Goal: Task Accomplishment & Management: Complete application form

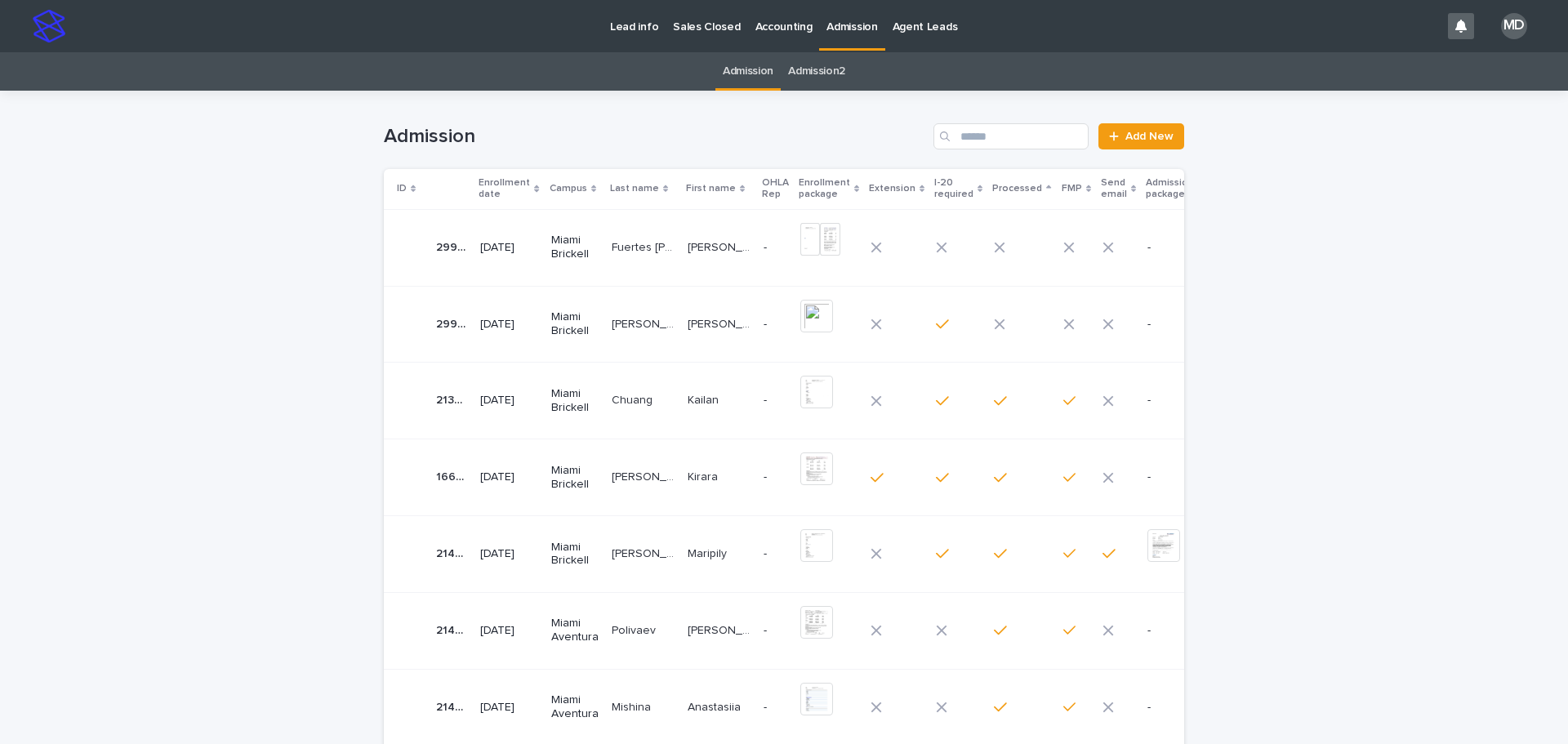
click at [627, 317] on p "[PERSON_NAME]" at bounding box center [645, 323] width 66 height 17
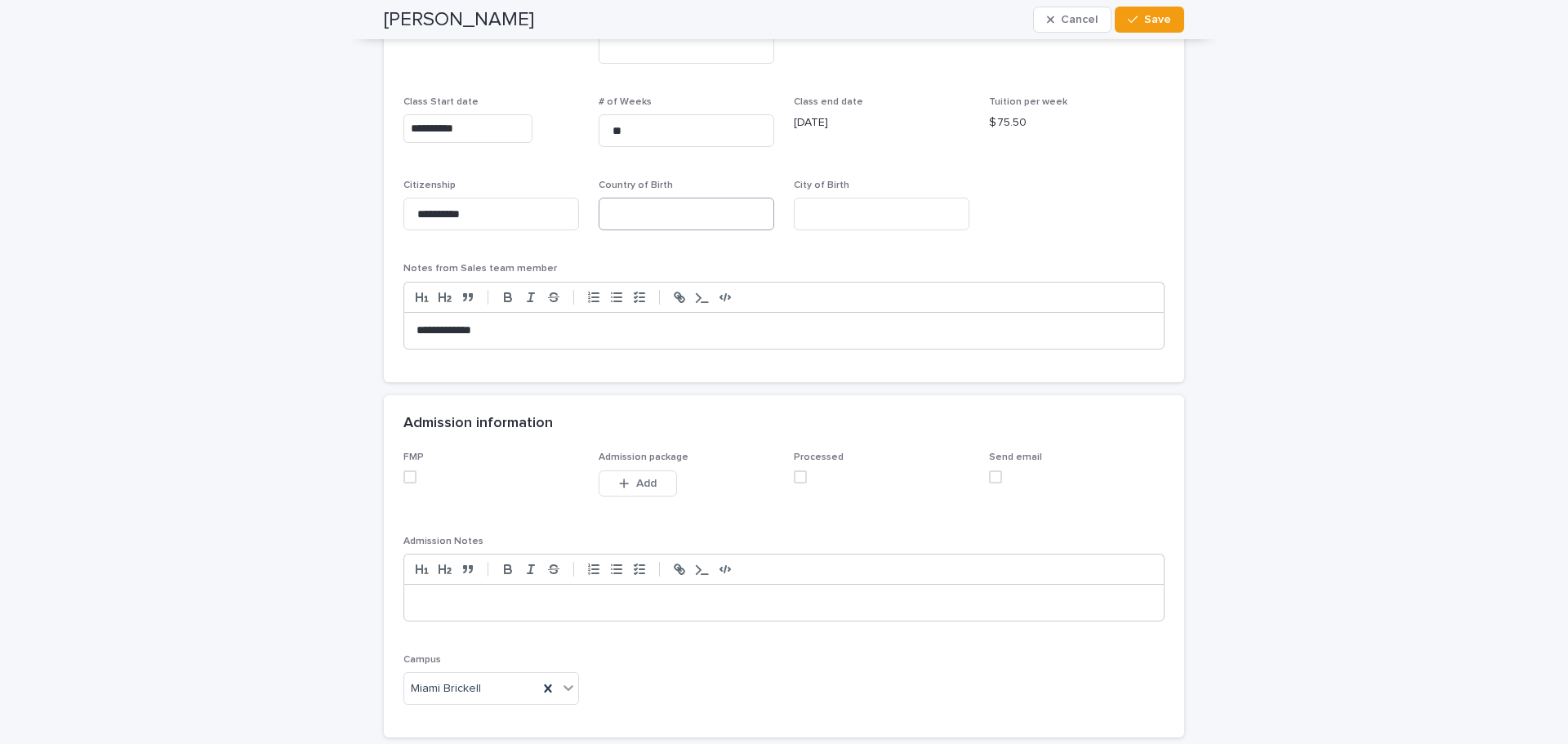
scroll to position [1395, 0]
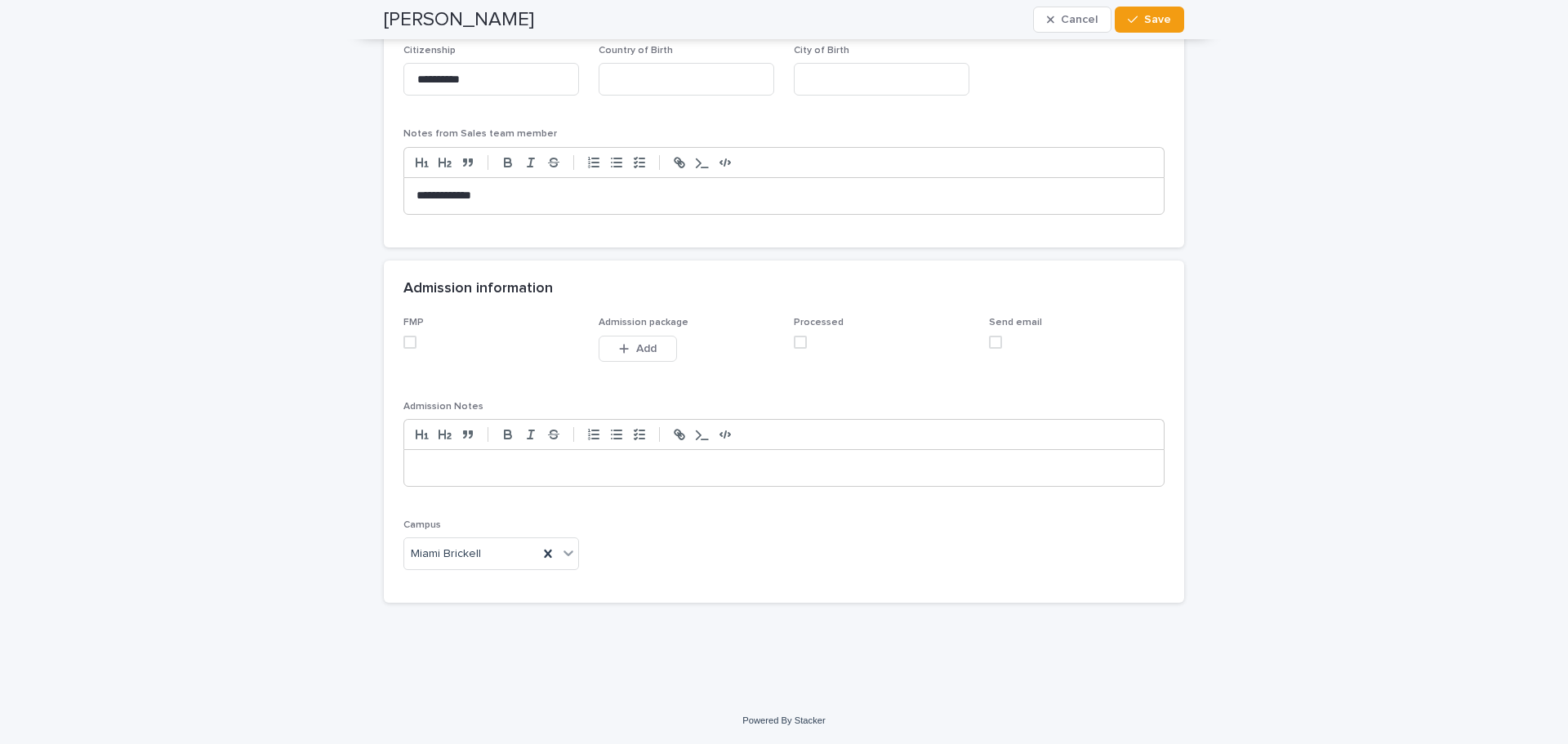
click at [406, 345] on span at bounding box center [409, 342] width 13 height 13
click at [794, 348] on span at bounding box center [800, 342] width 13 height 13
click at [1154, 20] on span "Save" at bounding box center [1158, 19] width 27 height 12
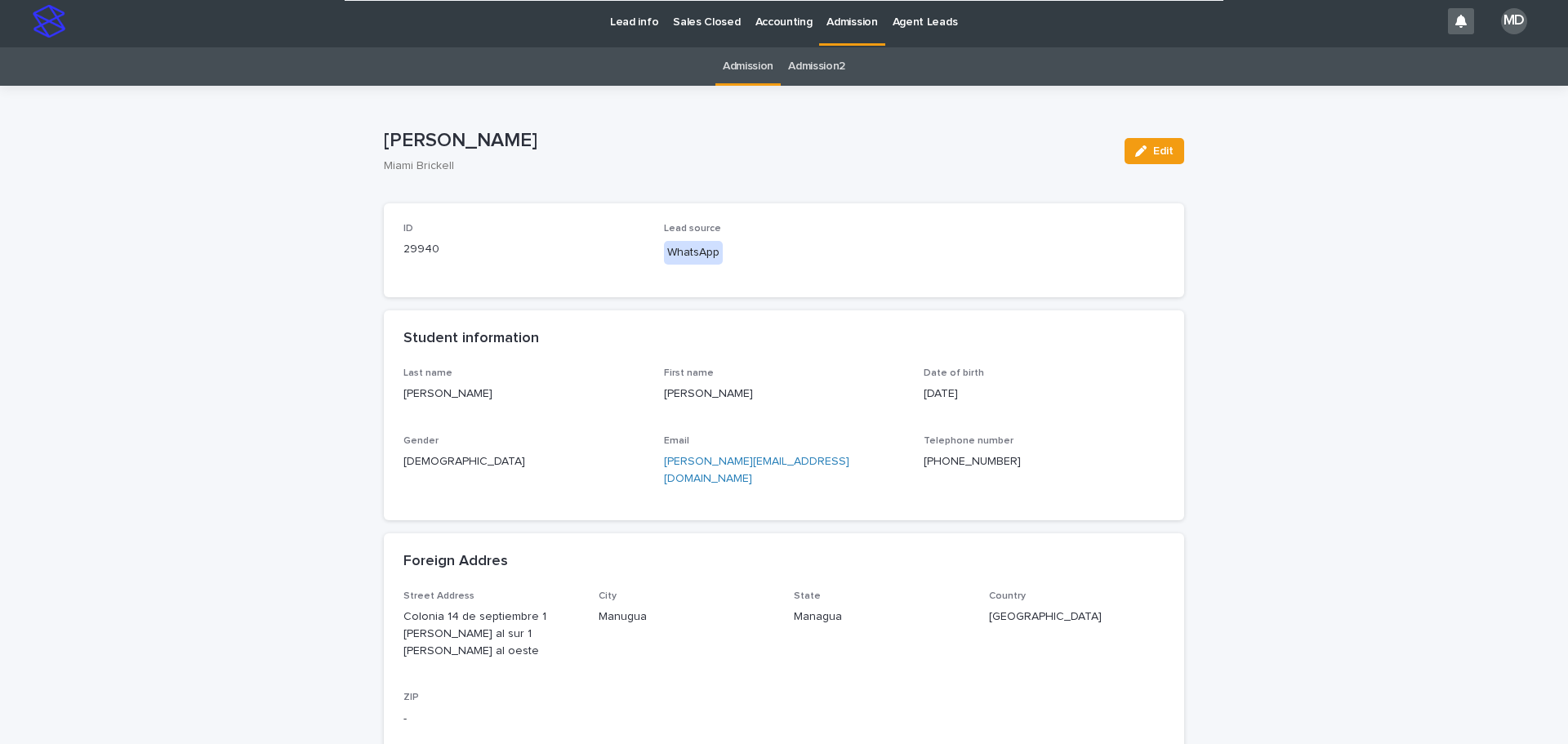
scroll to position [0, 0]
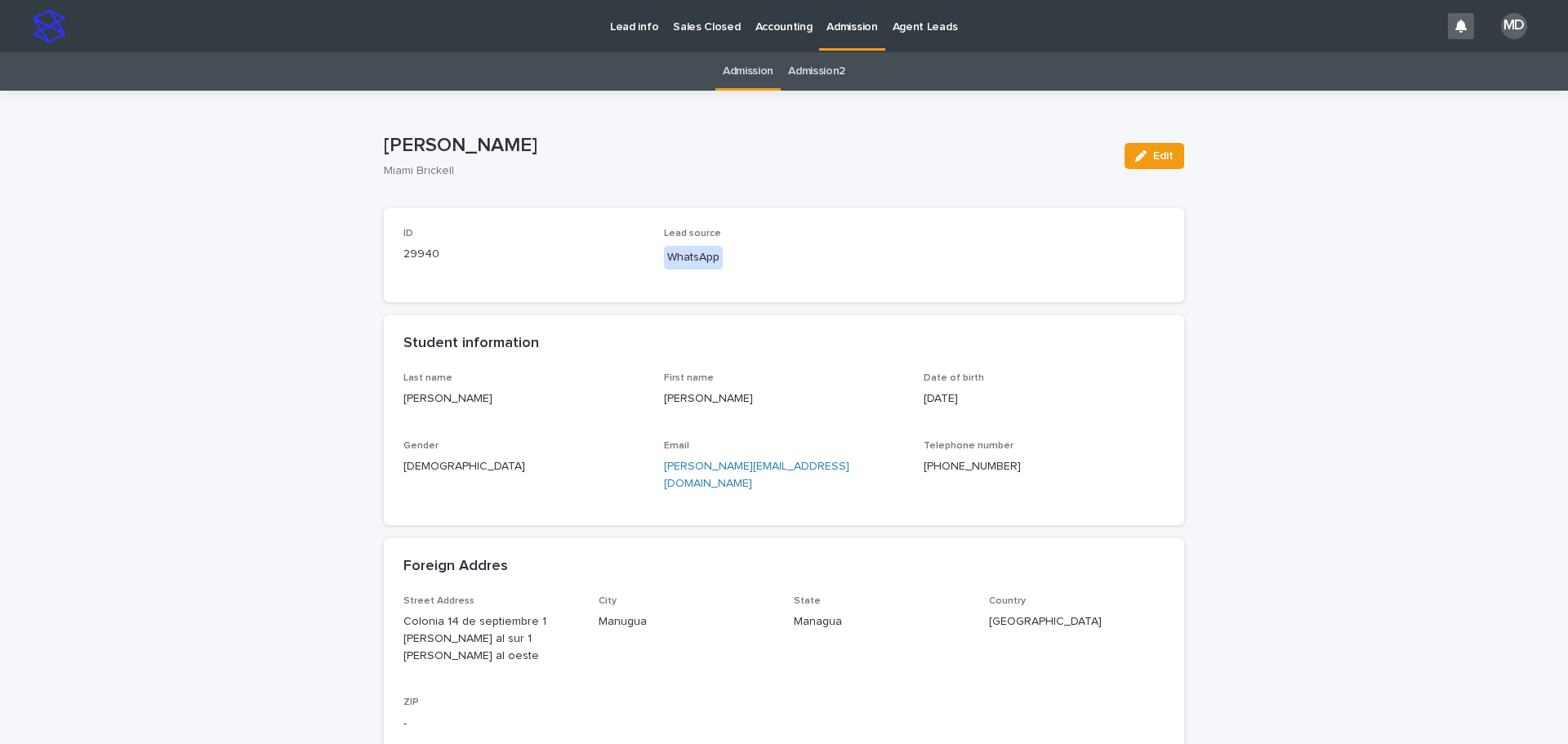
click at [749, 75] on link "Admission" at bounding box center [748, 71] width 51 height 38
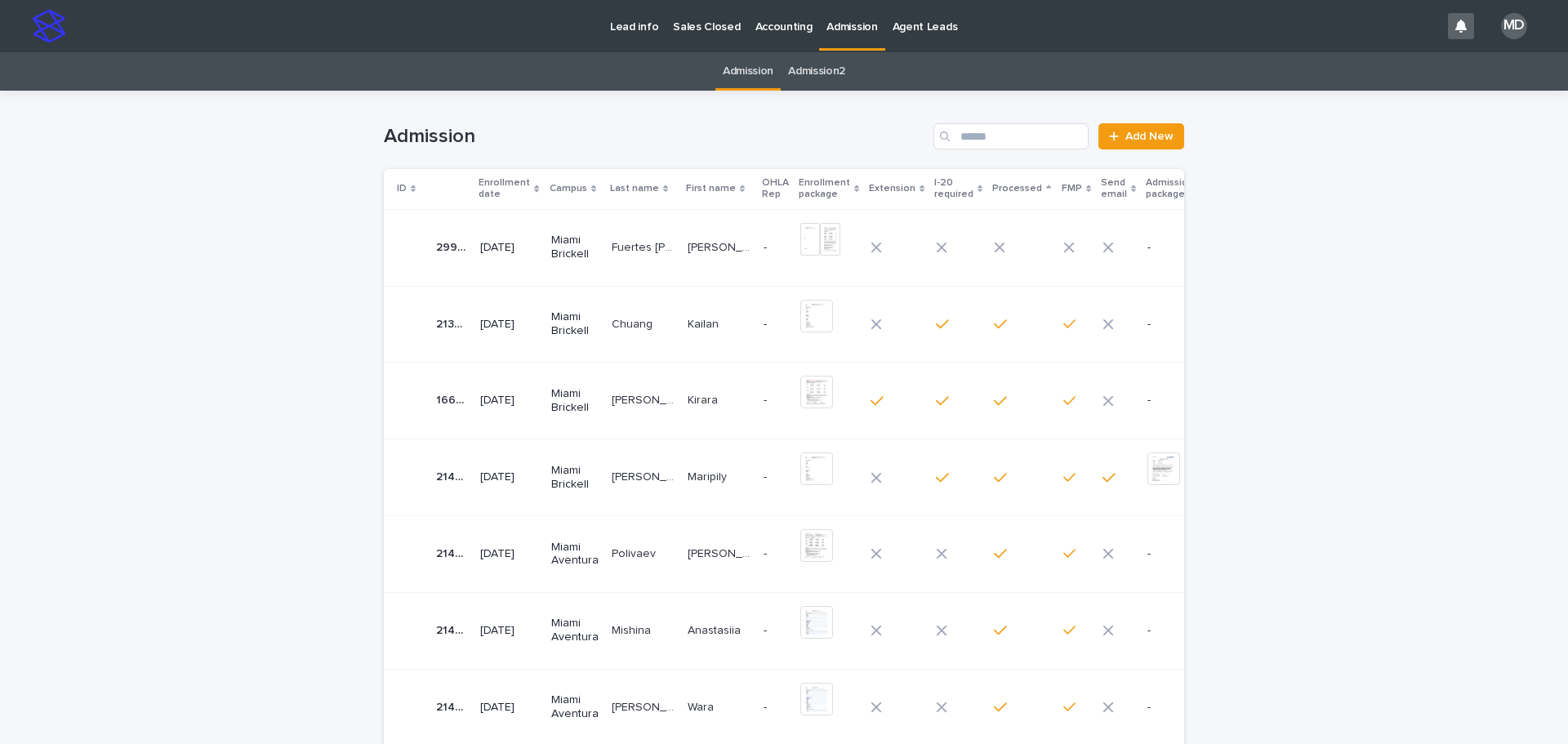
click at [622, 245] on p "Fuertes [PERSON_NAME]" at bounding box center [645, 246] width 66 height 17
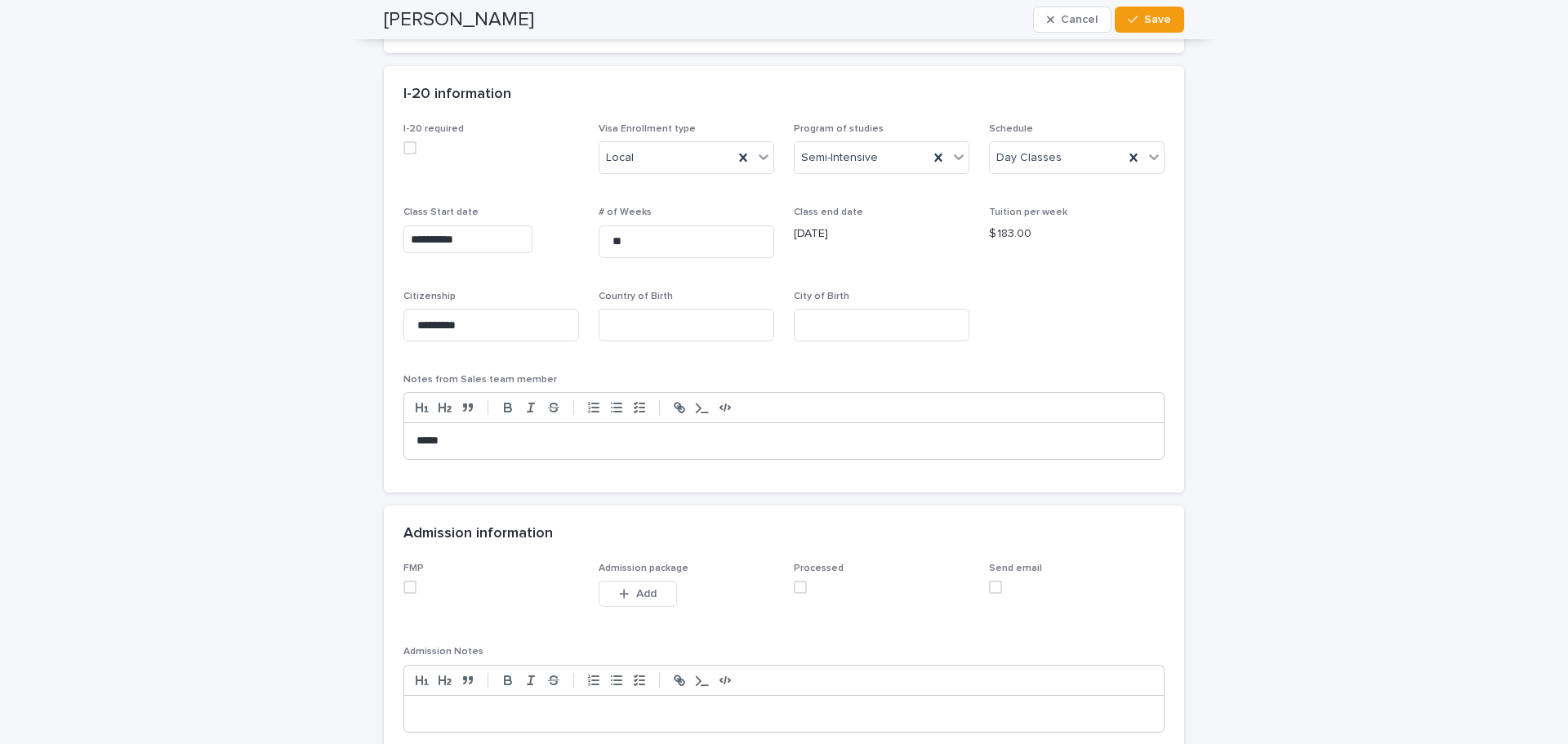
scroll to position [1388, 0]
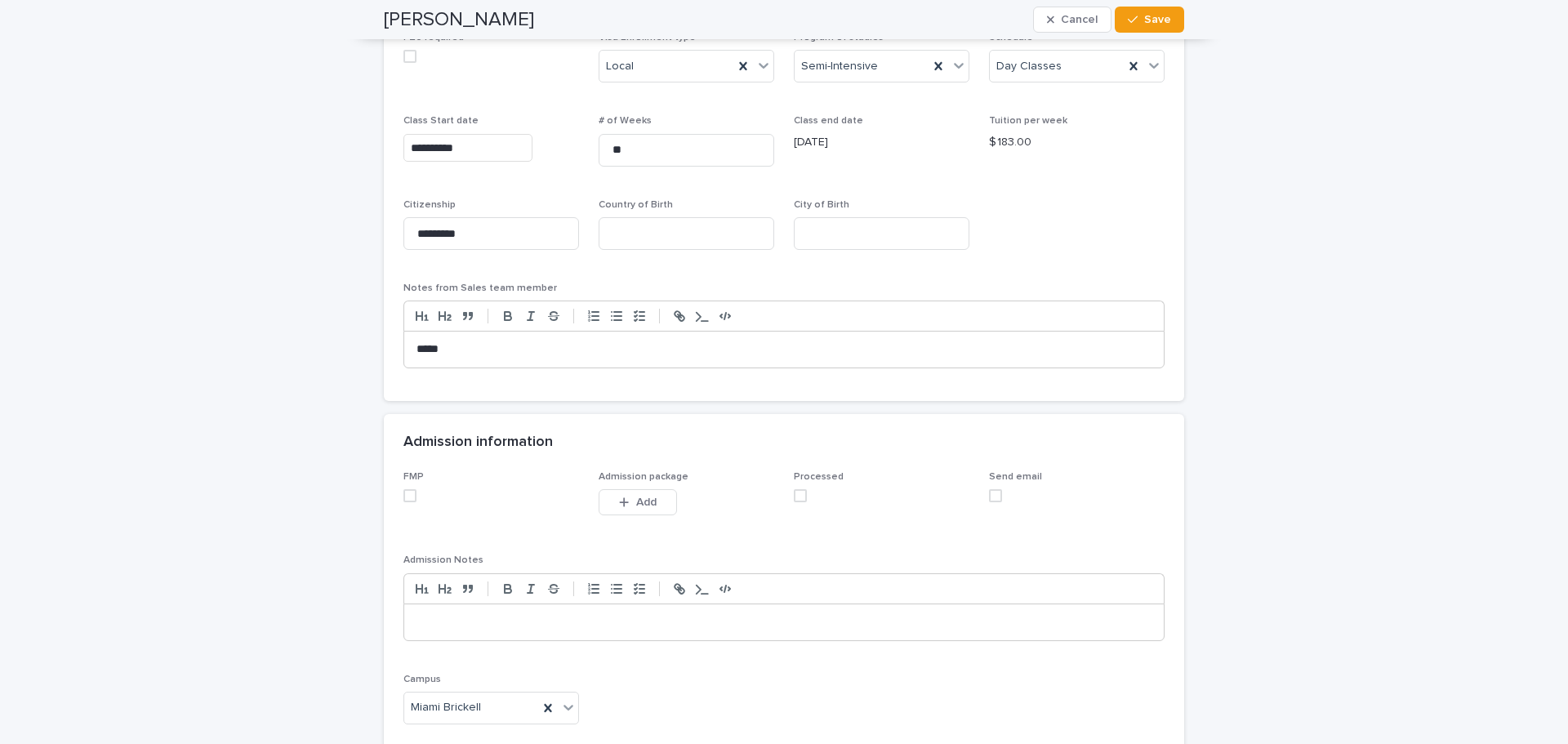
click at [405, 498] on span at bounding box center [409, 495] width 13 height 13
click at [796, 497] on span at bounding box center [800, 495] width 13 height 13
click at [1138, 22] on div "button" at bounding box center [1135, 19] width 16 height 12
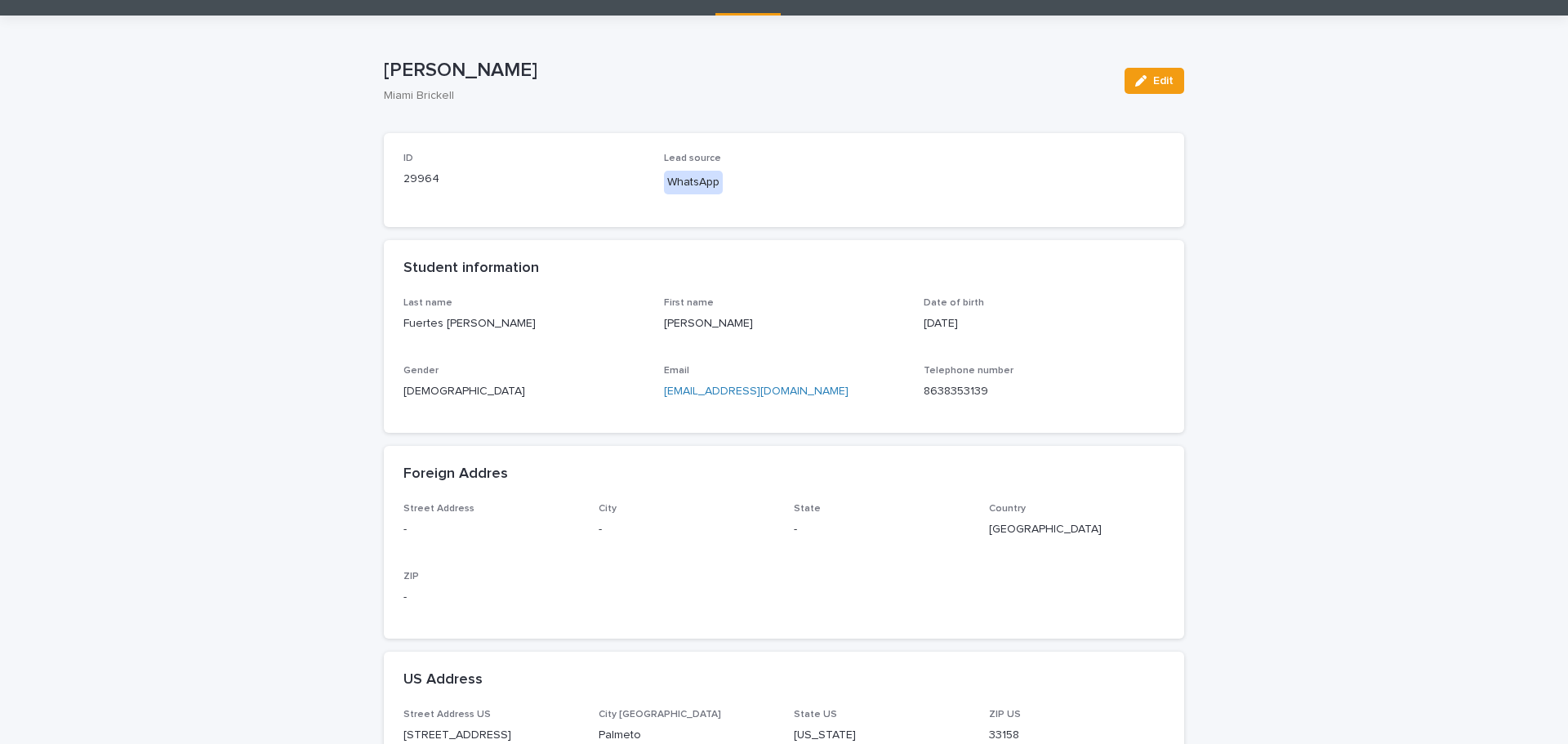
scroll to position [0, 0]
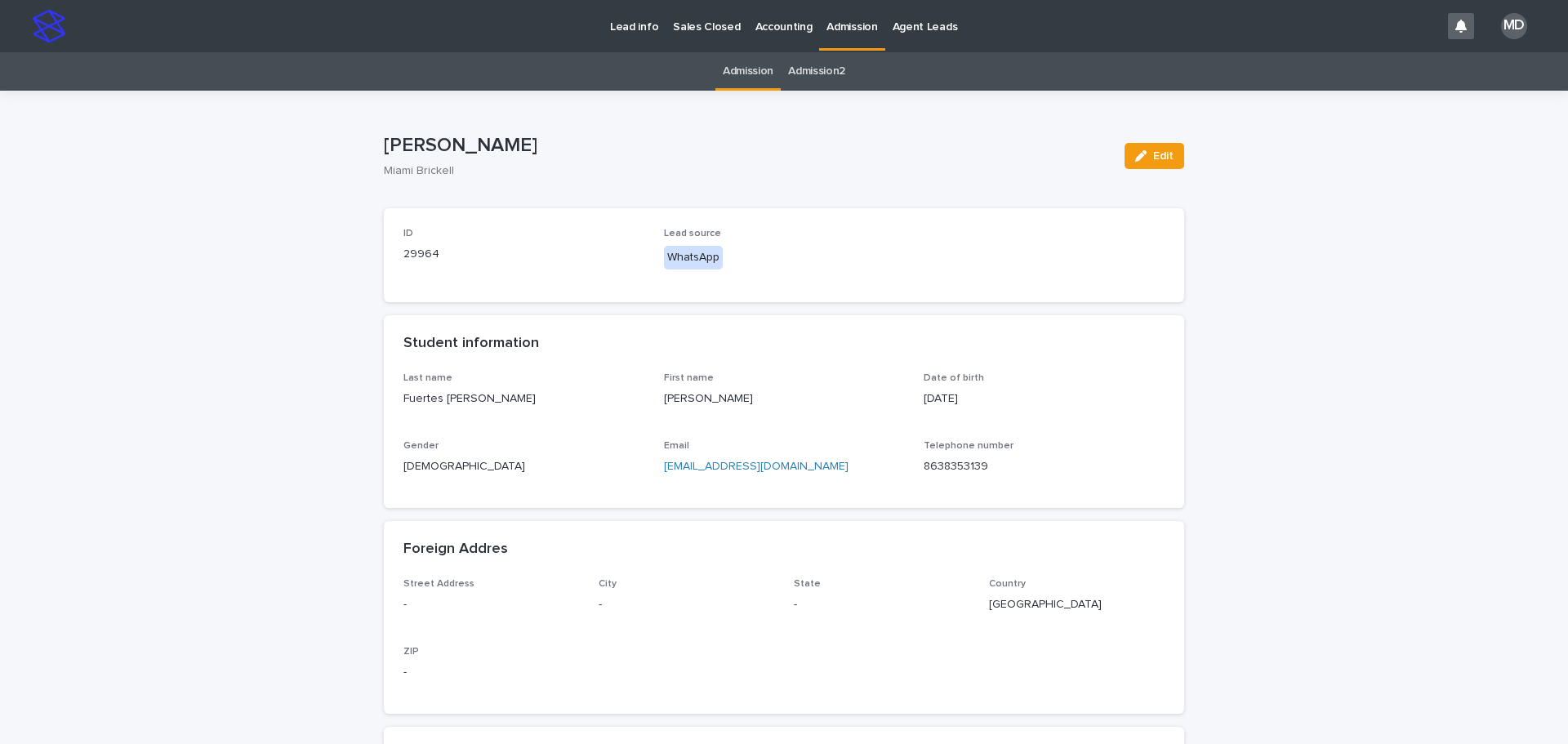
click at [743, 65] on link "Admission" at bounding box center [748, 71] width 51 height 38
